Goal: Task Accomplishment & Management: Use online tool/utility

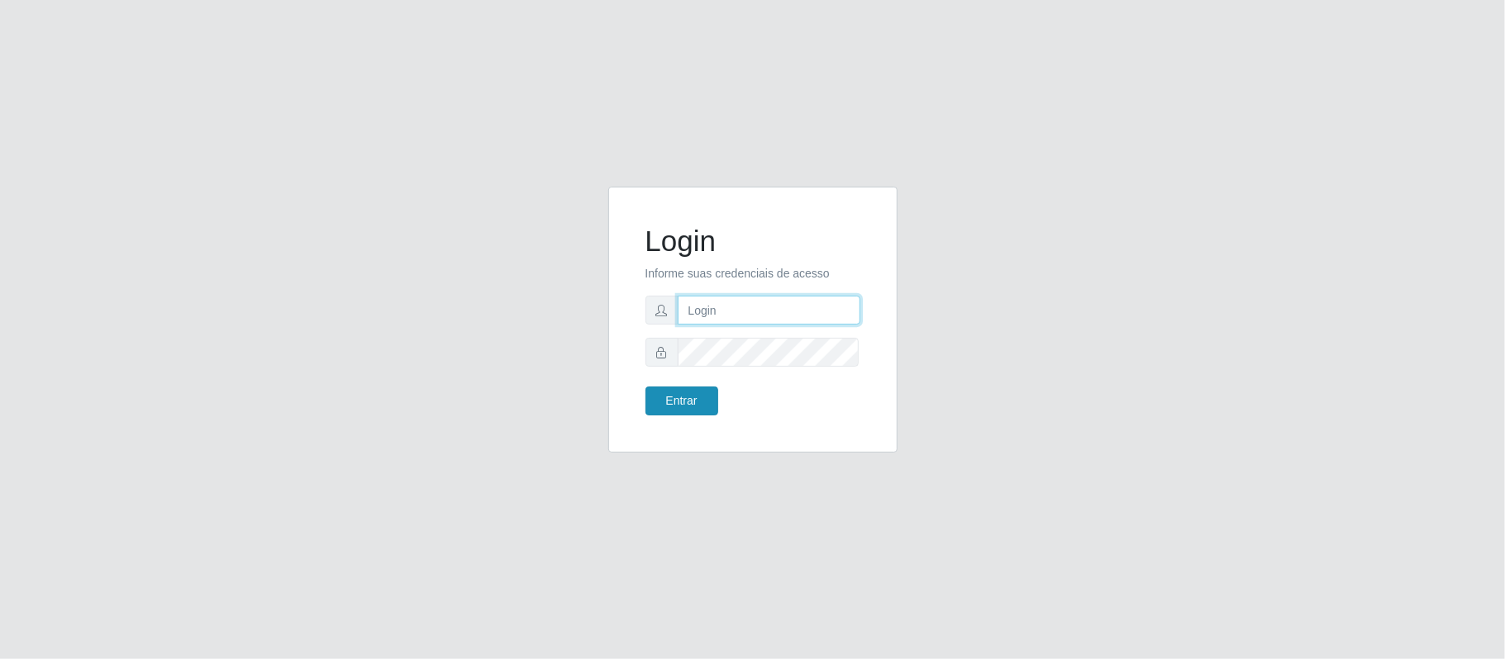
type input "[EMAIL_ADDRESS][DOMAIN_NAME]"
click at [676, 411] on button "Entrar" at bounding box center [681, 401] width 73 height 29
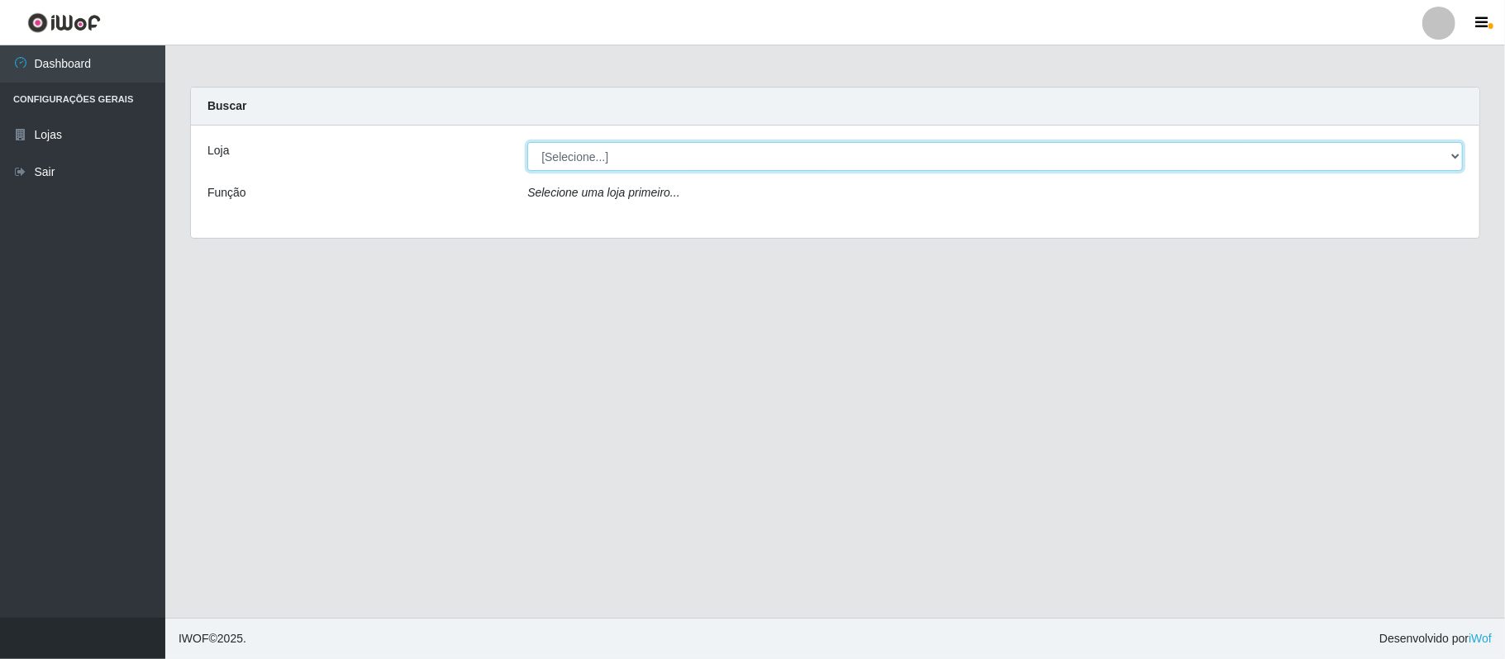
click at [807, 166] on select "[Selecione...] SuperFácil Atacado - Emaús" at bounding box center [994, 156] width 935 height 29
select select "407"
click at [527, 142] on select "[Selecione...] SuperFácil Atacado - Emaús" at bounding box center [994, 156] width 935 height 29
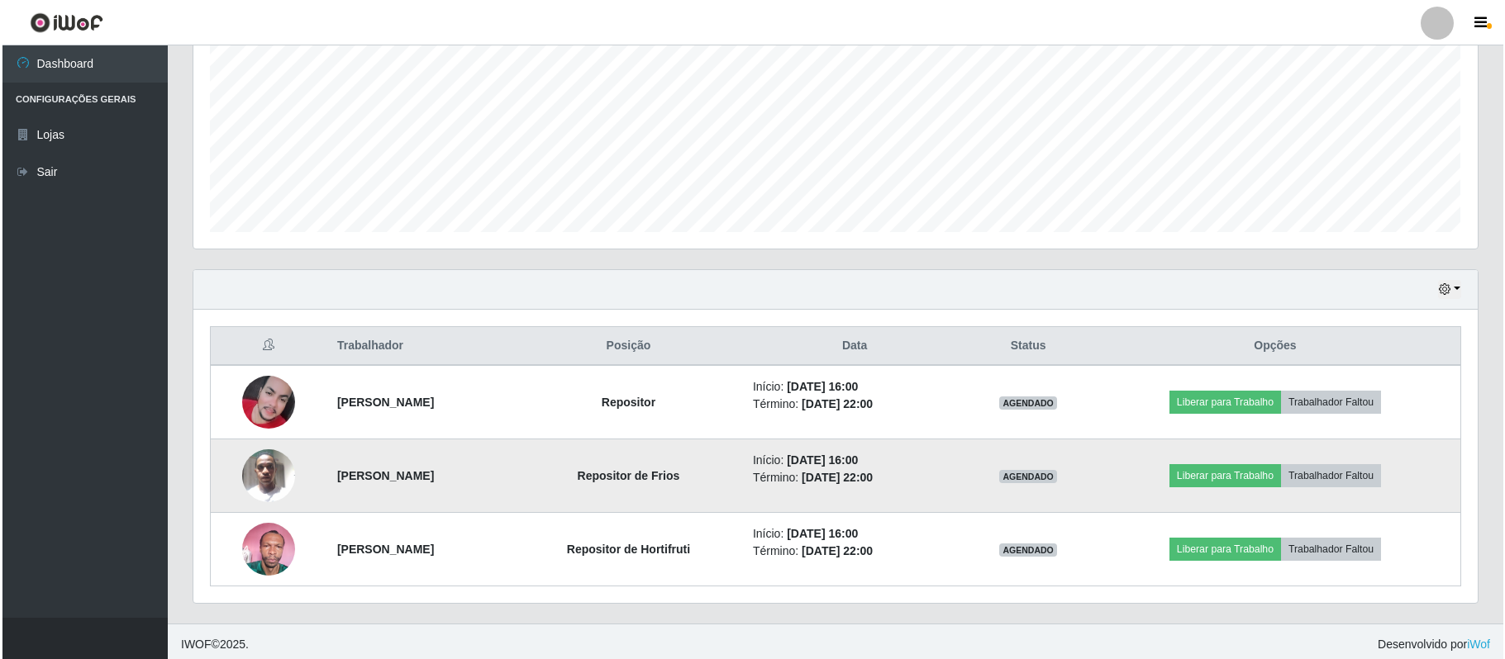
scroll to position [368, 0]
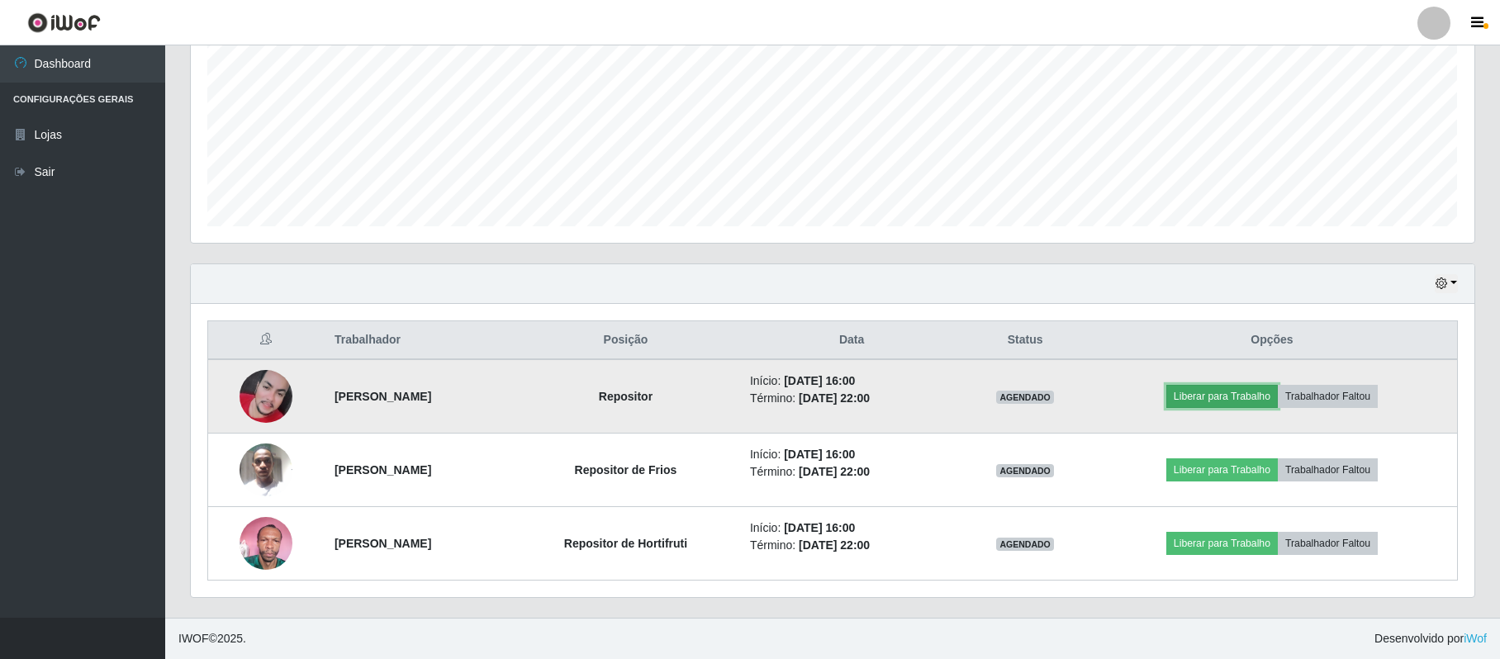
click at [1215, 387] on button "Liberar para Trabalho" at bounding box center [1223, 396] width 112 height 23
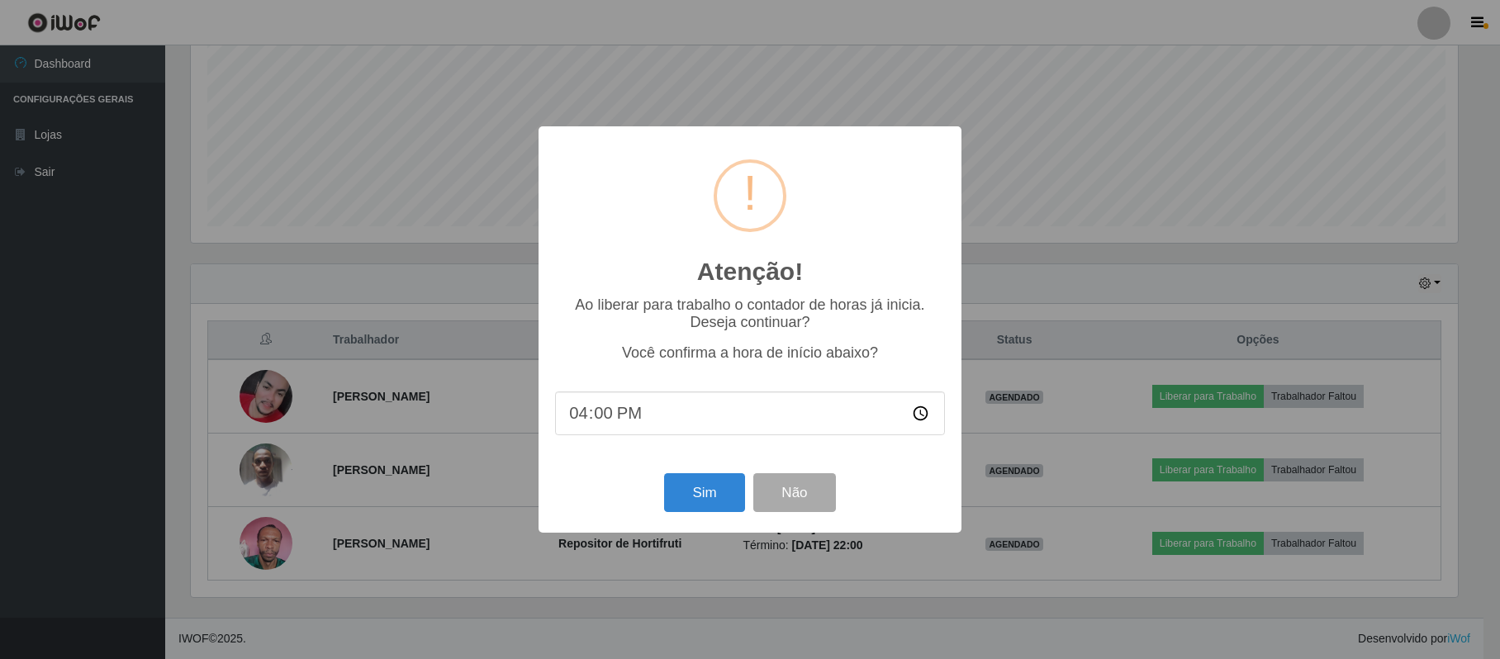
scroll to position [344, 1271]
click at [715, 497] on button "Sim" at bounding box center [707, 492] width 80 height 39
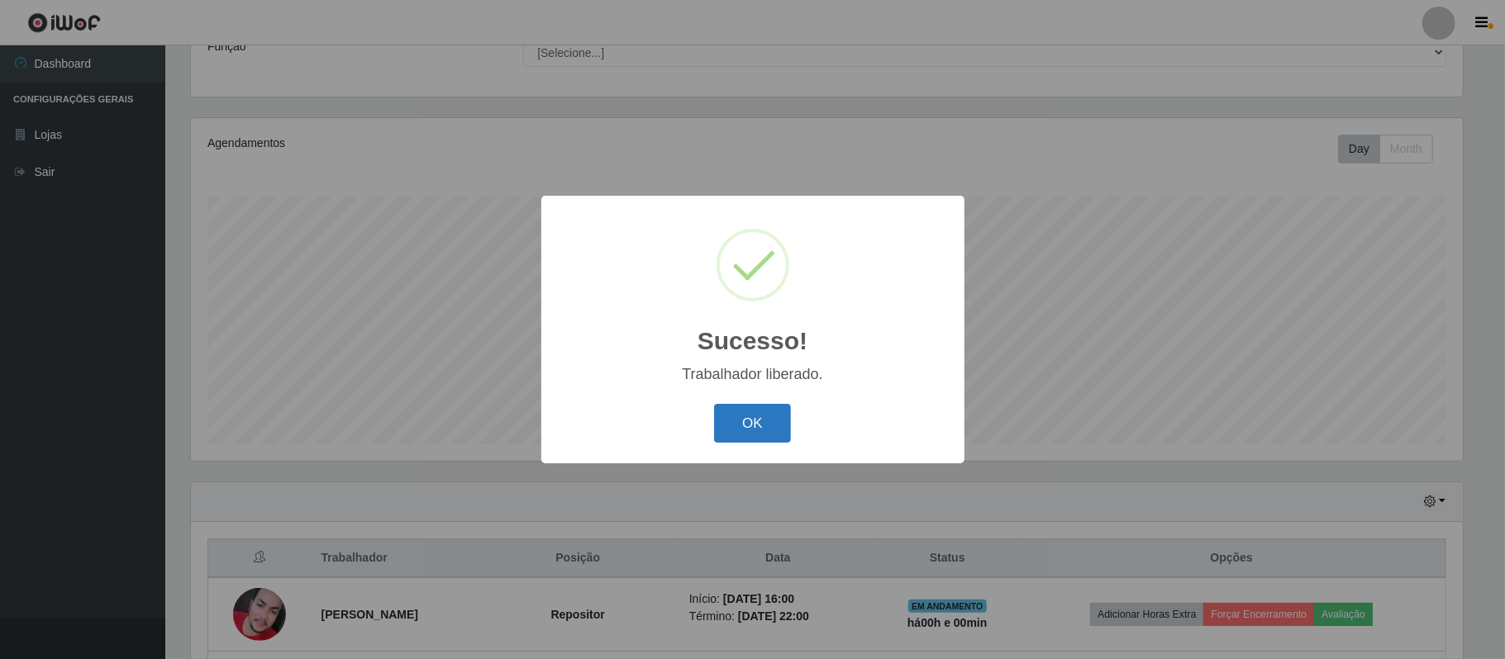
click at [747, 430] on button "OK" at bounding box center [752, 423] width 77 height 39
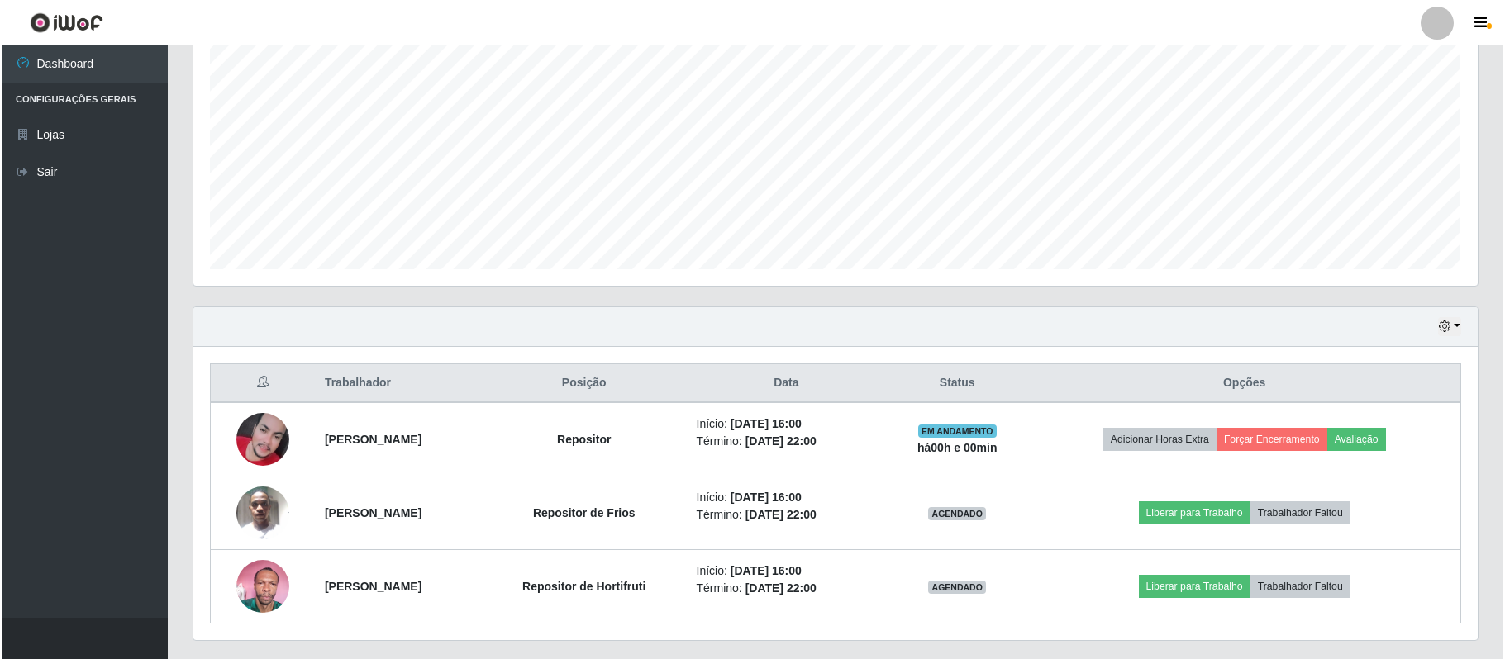
scroll to position [368, 0]
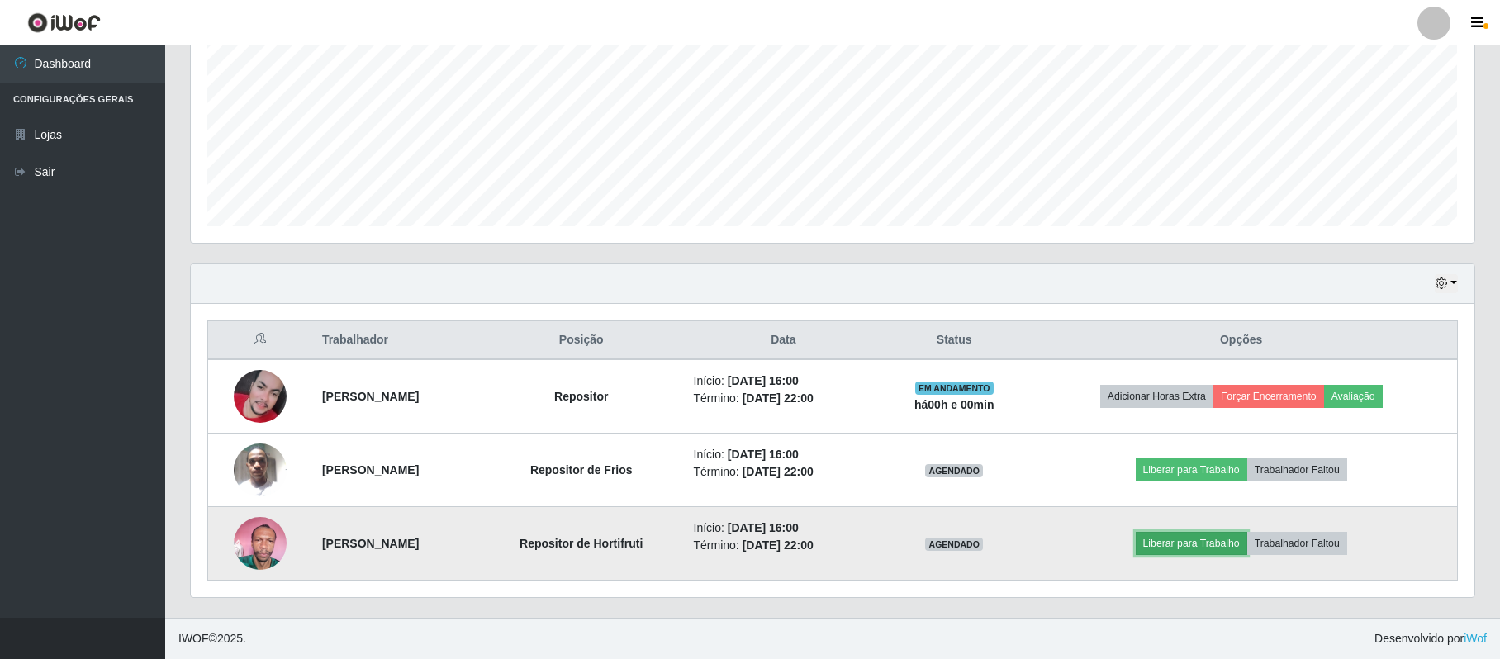
click at [1230, 545] on button "Liberar para Trabalho" at bounding box center [1192, 543] width 112 height 23
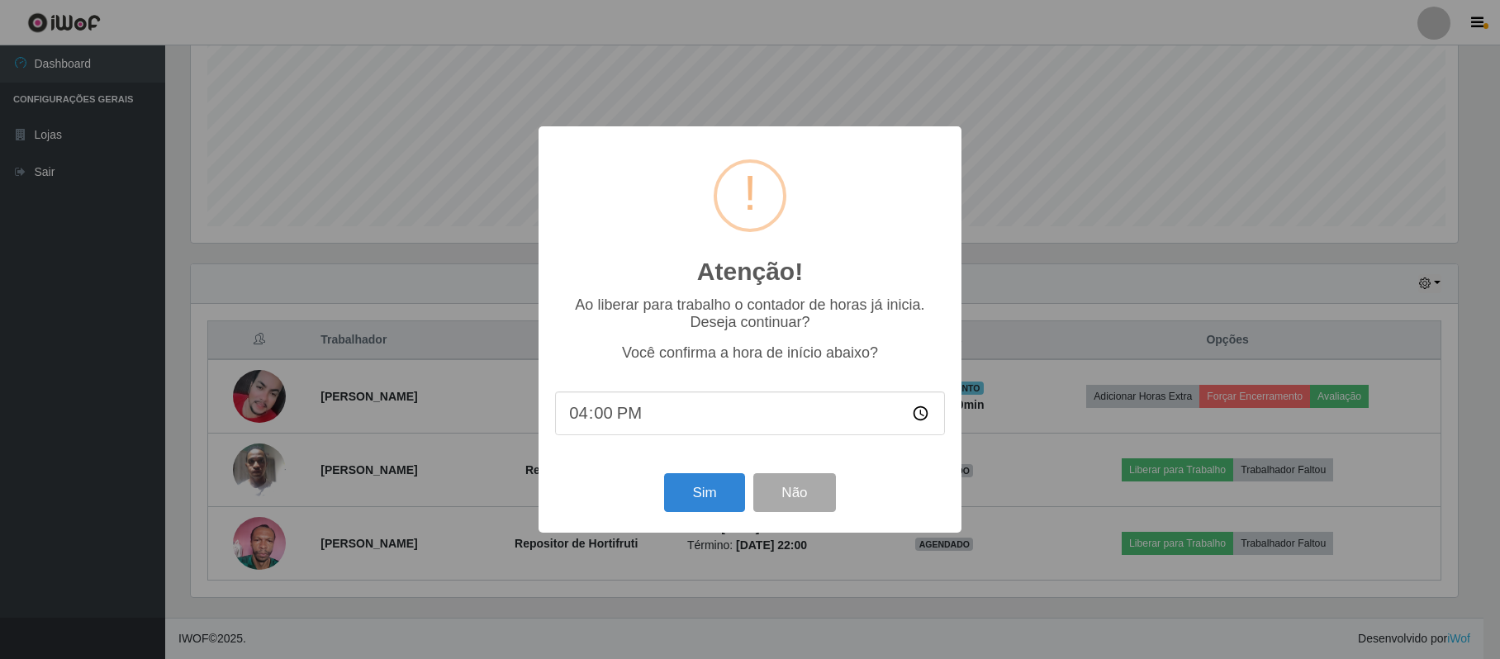
scroll to position [344, 1271]
click at [707, 497] on button "Sim" at bounding box center [707, 492] width 80 height 39
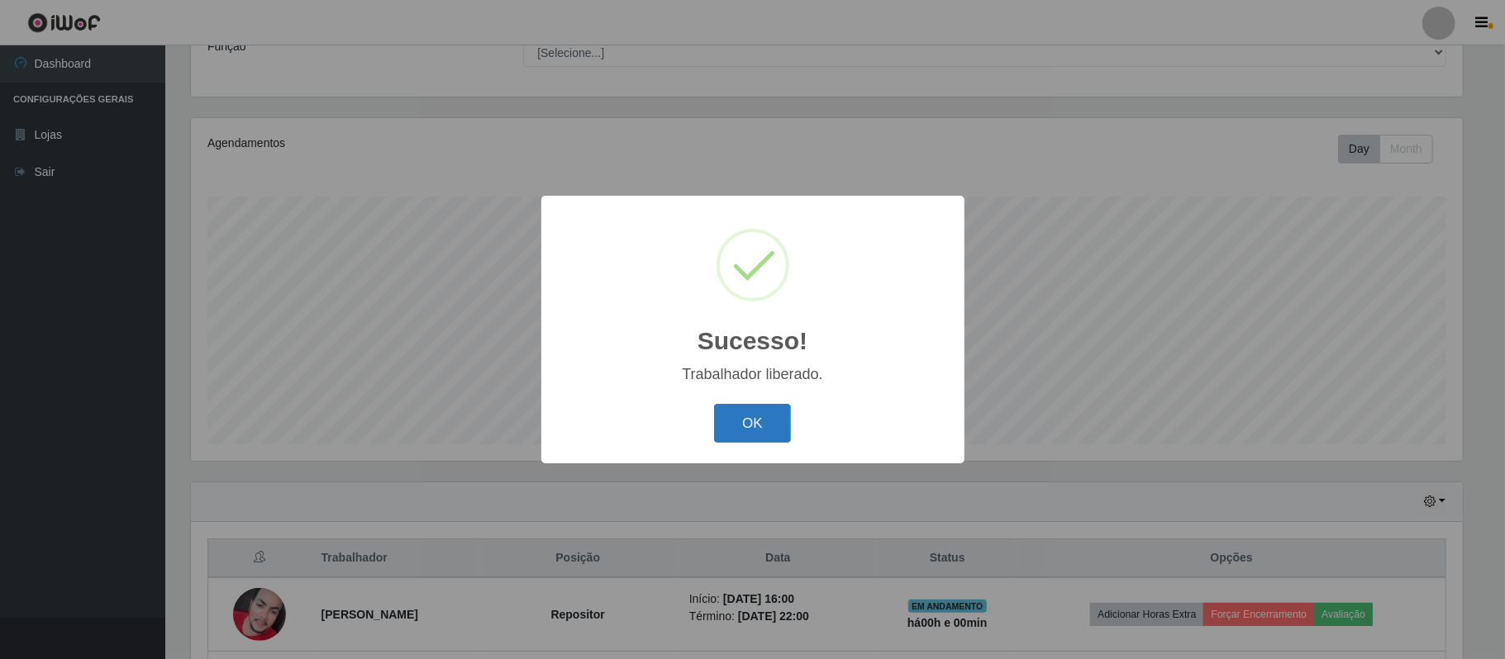
click at [734, 425] on button "OK" at bounding box center [752, 423] width 77 height 39
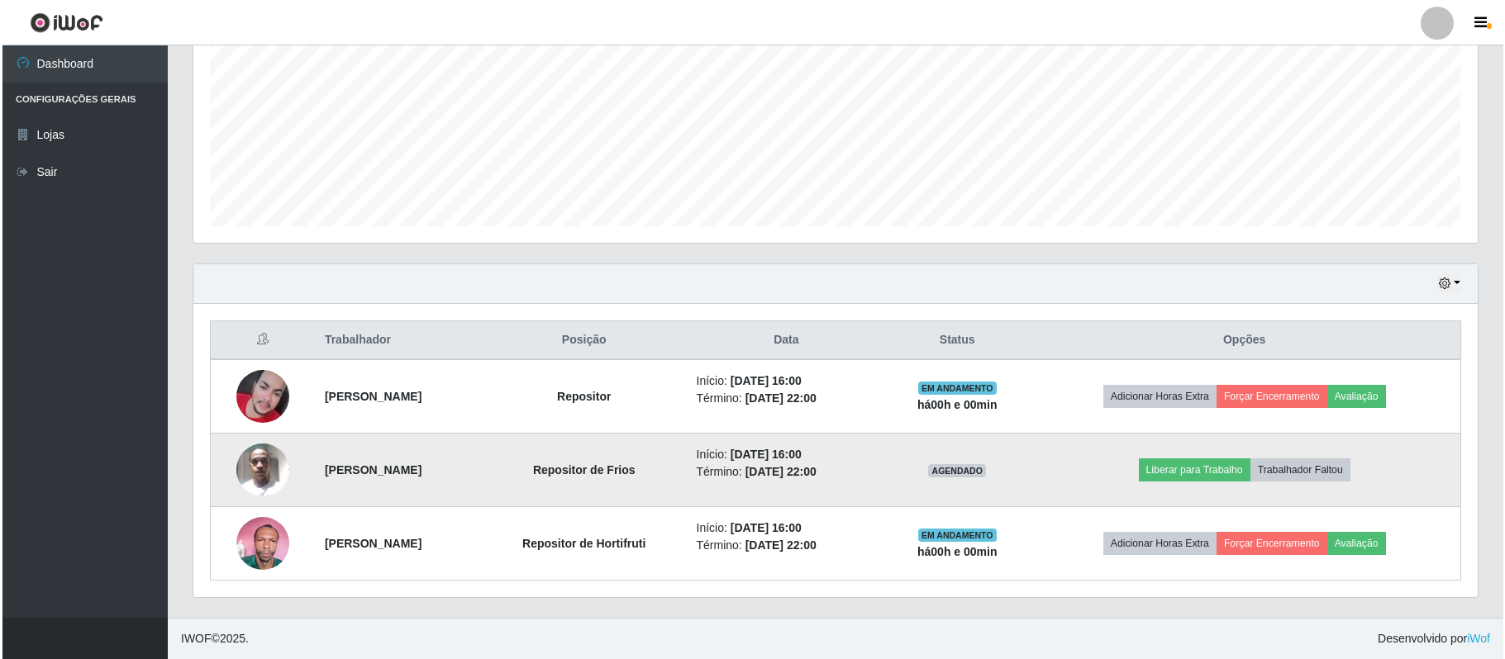
scroll to position [368, 0]
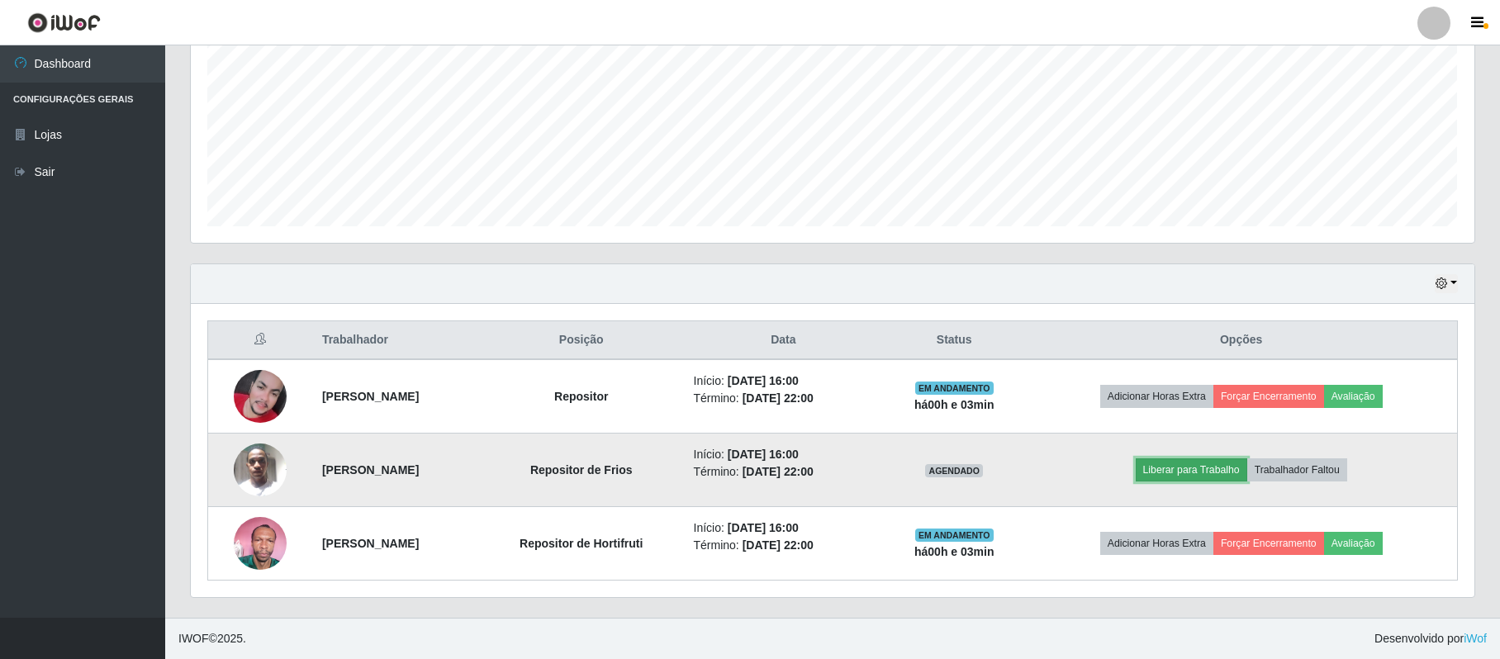
click at [1224, 464] on button "Liberar para Trabalho" at bounding box center [1192, 470] width 112 height 23
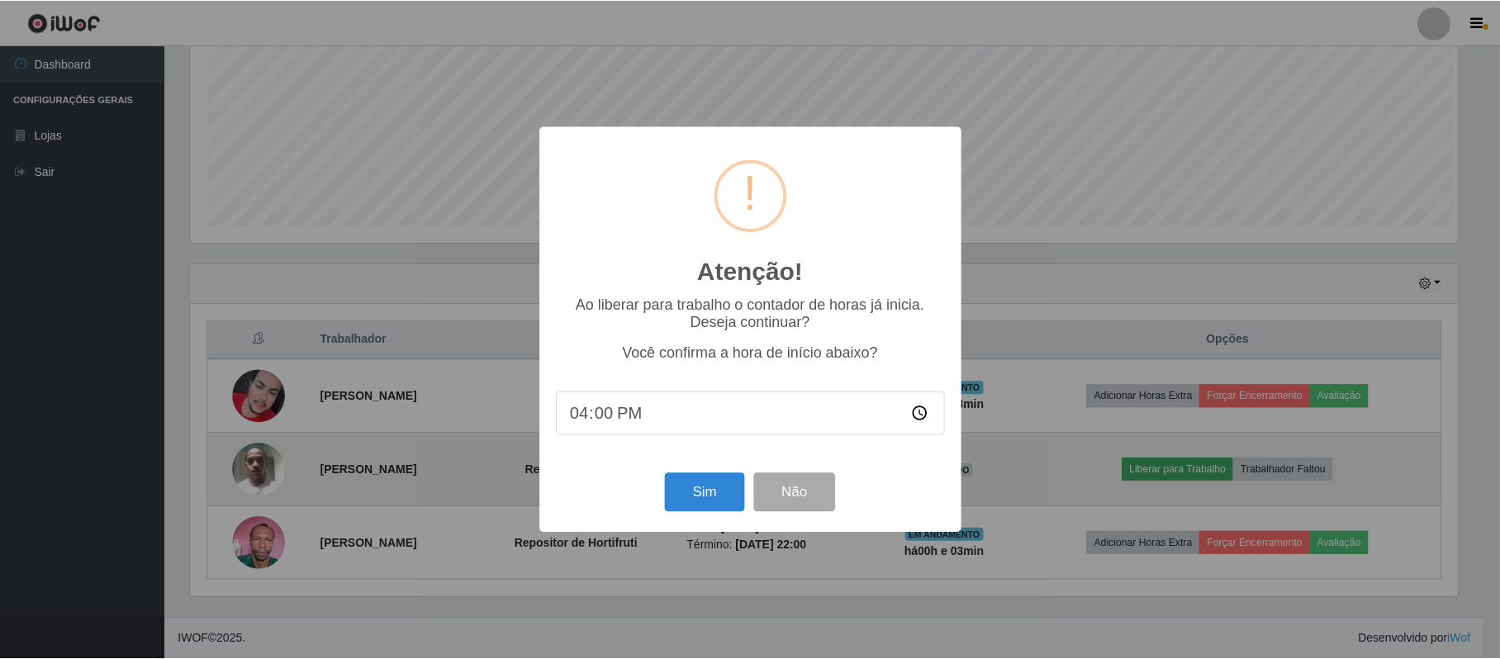
scroll to position [344, 1271]
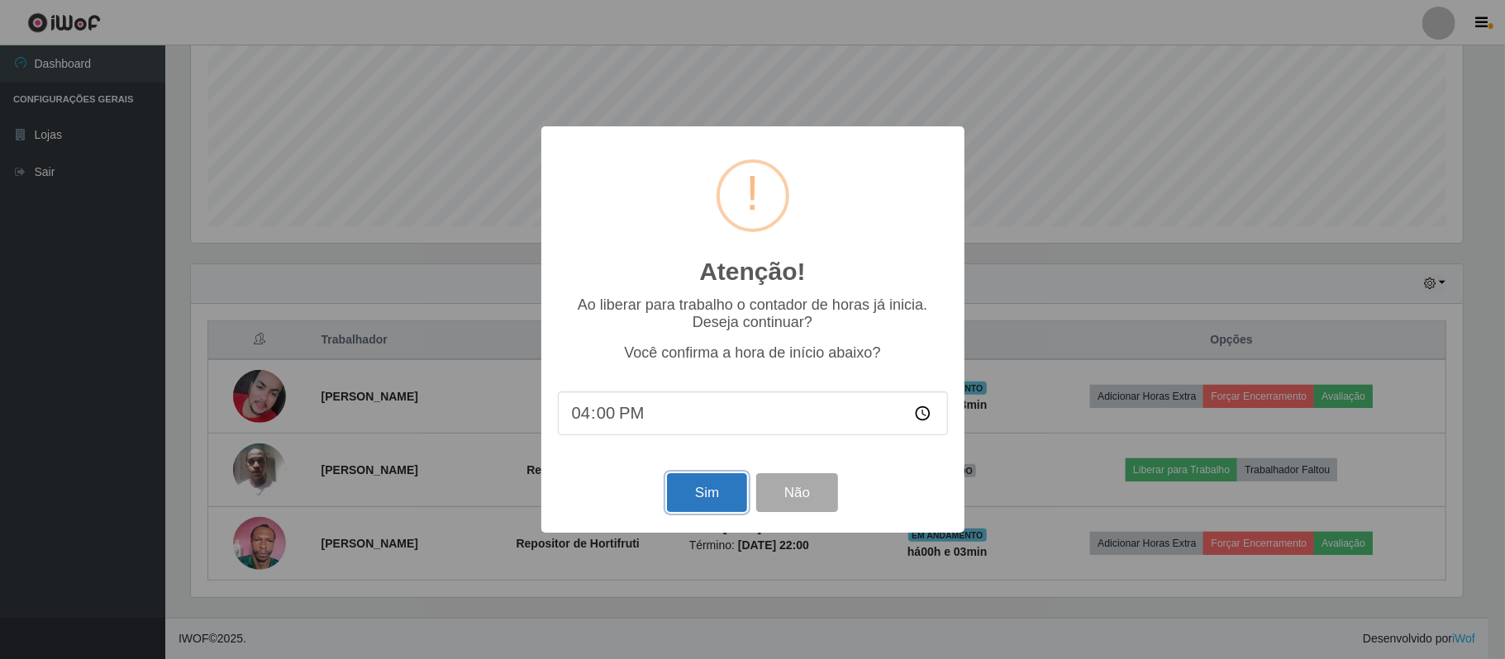
click at [699, 492] on button "Sim" at bounding box center [707, 492] width 80 height 39
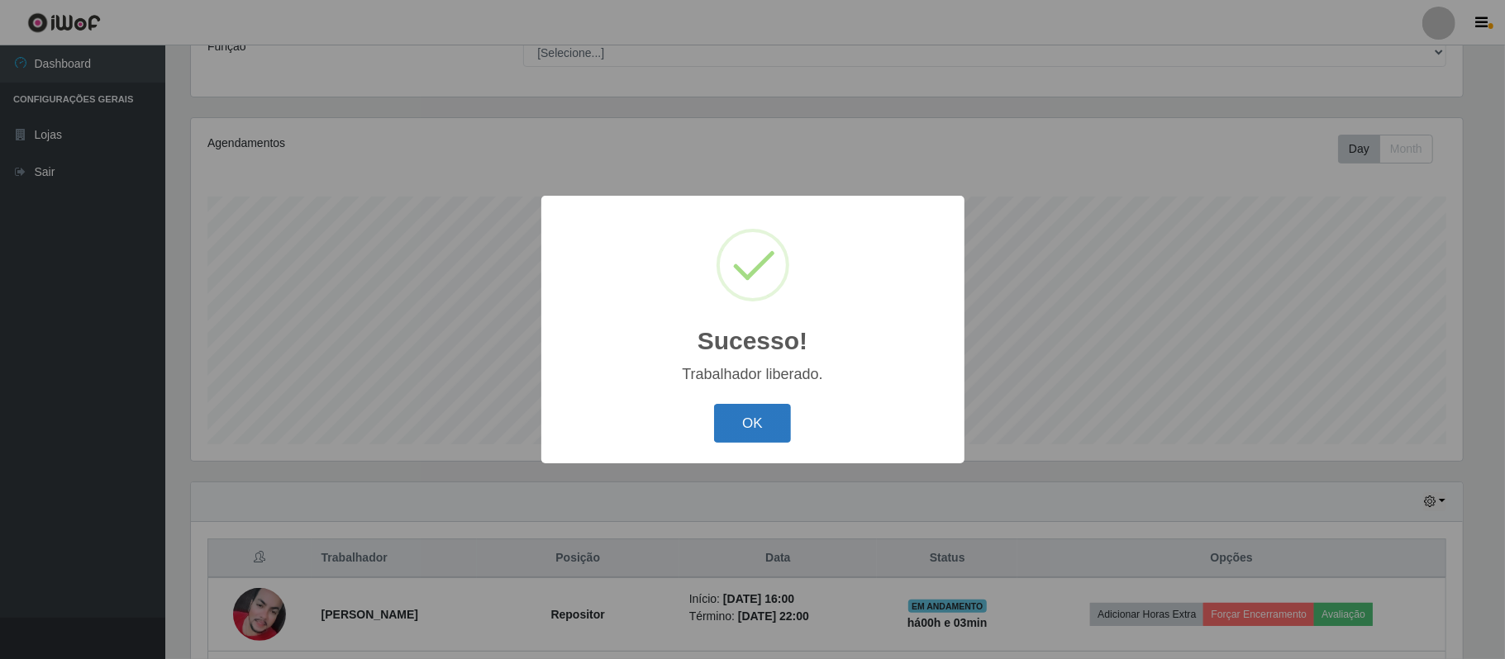
click at [745, 423] on button "OK" at bounding box center [752, 423] width 77 height 39
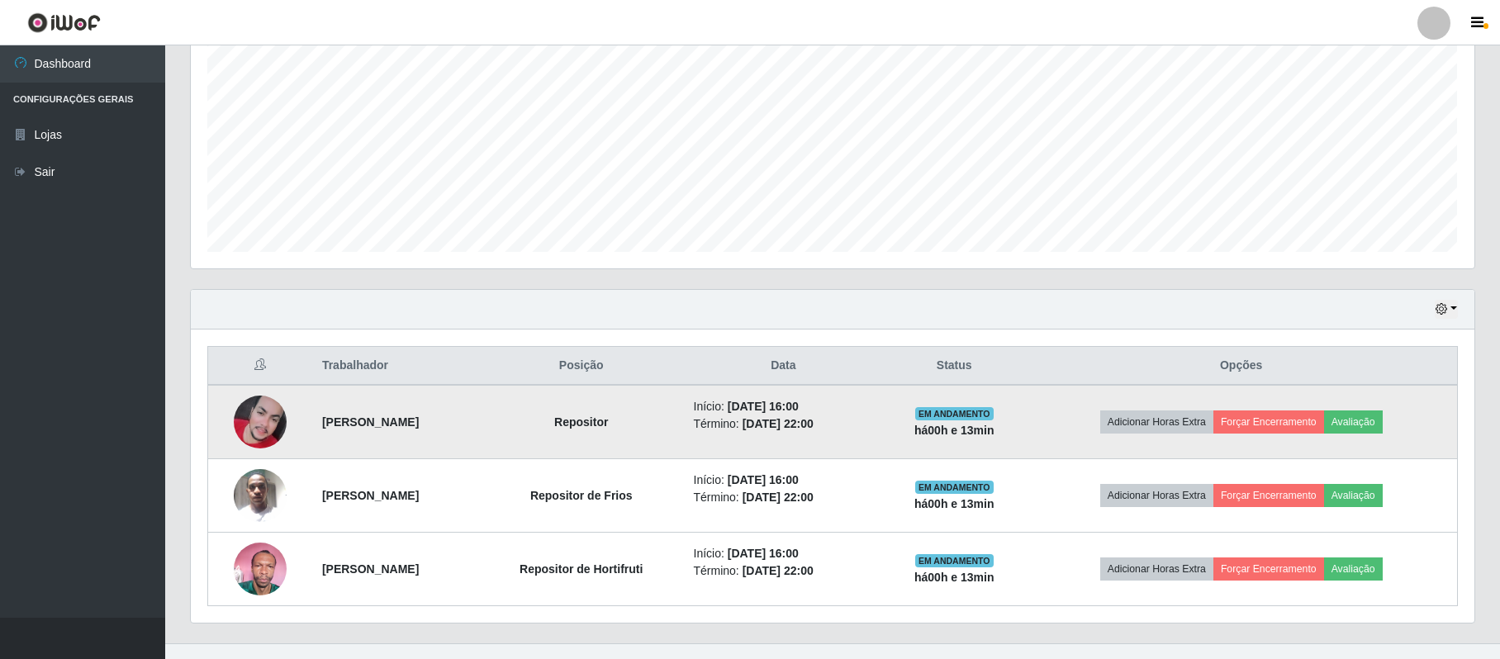
scroll to position [368, 0]
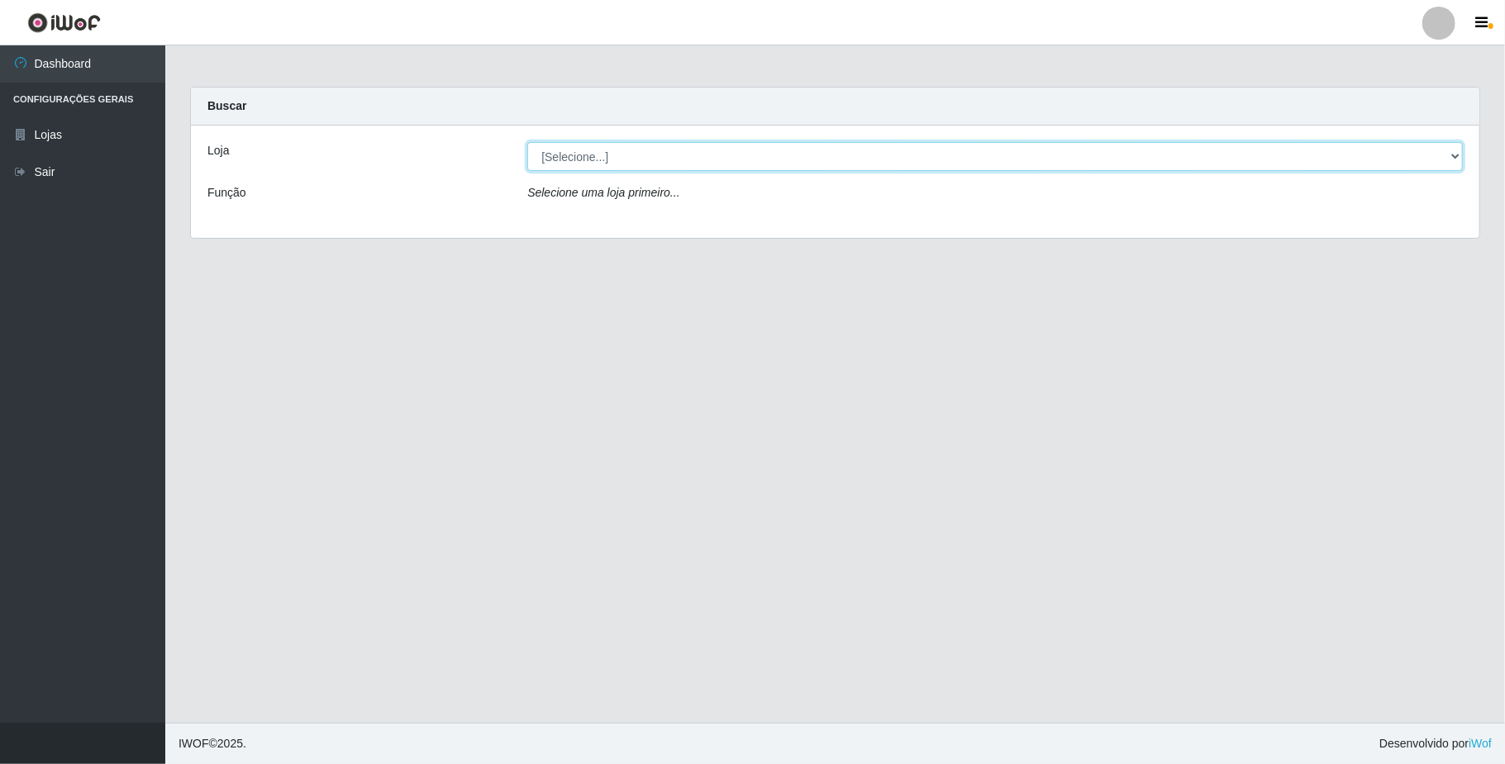
click at [1072, 156] on select "[Selecione...] SuperFácil Atacado - Emaús" at bounding box center [994, 156] width 935 height 29
select select "407"
click at [527, 142] on select "[Selecione...] SuperFácil Atacado - Emaús" at bounding box center [994, 156] width 935 height 29
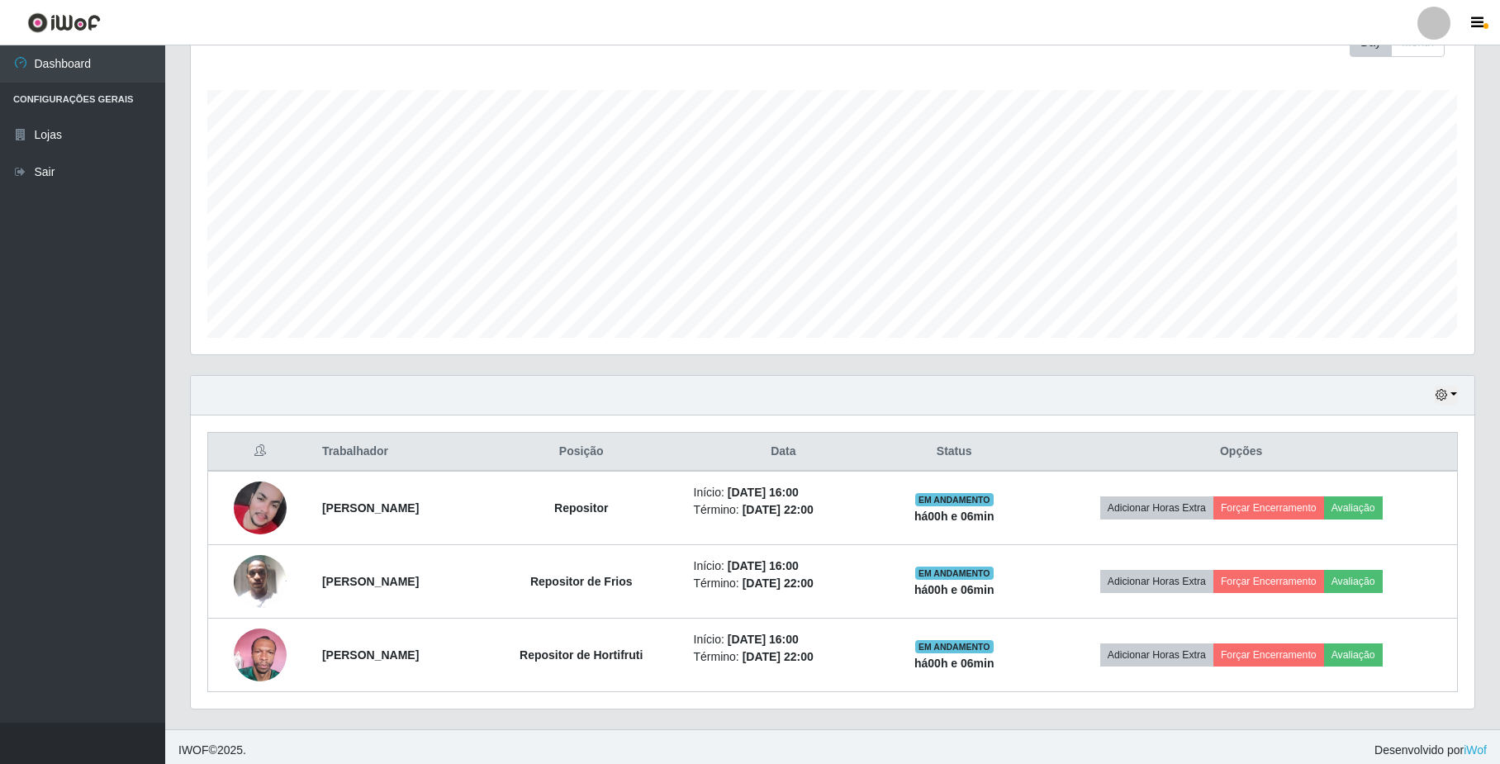
scroll to position [263, 0]
